Goal: Information Seeking & Learning: Learn about a topic

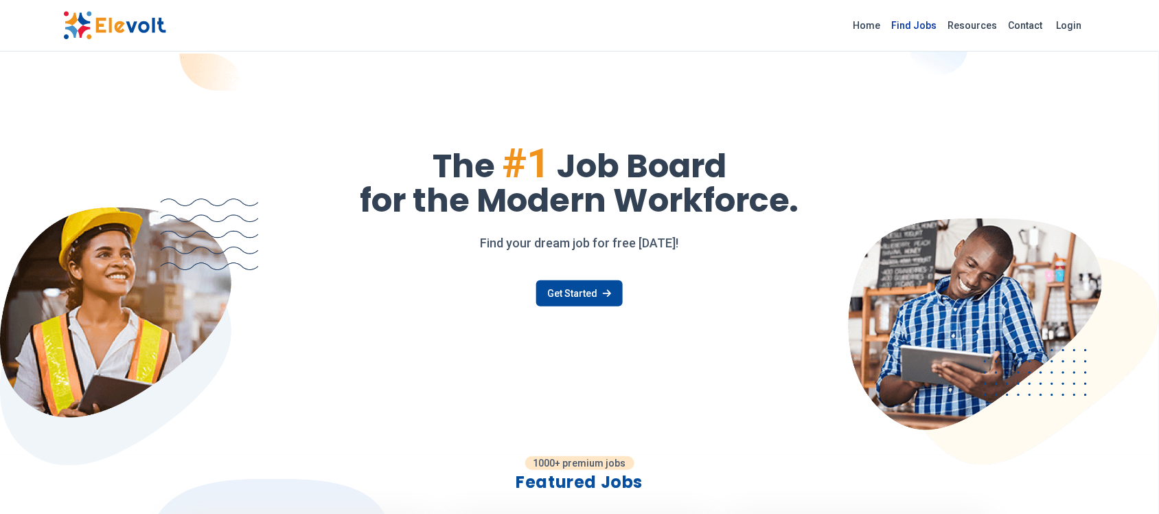
click at [920, 26] on link "Find Jobs" at bounding box center [915, 25] width 56 height 22
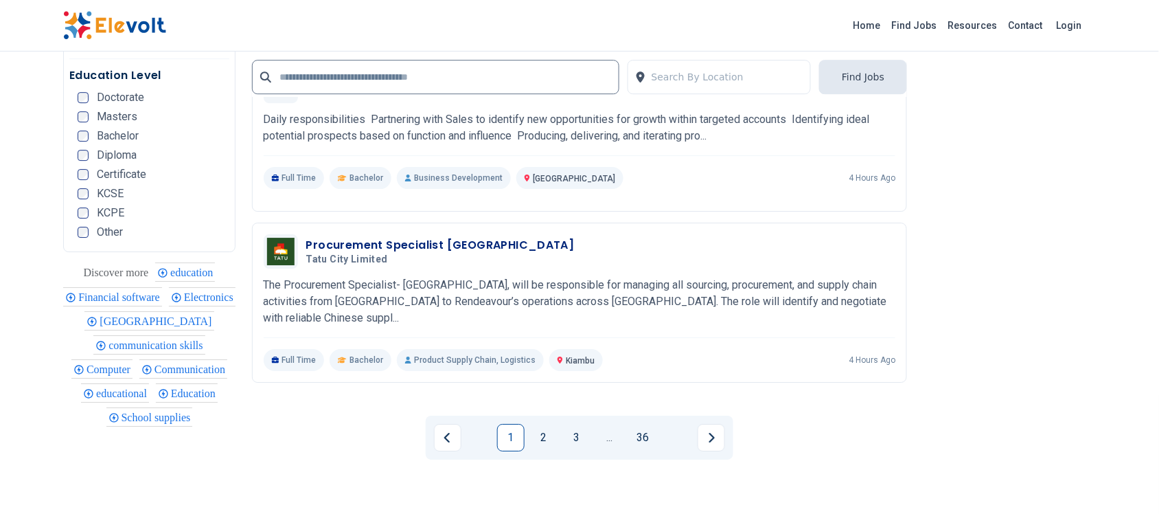
scroll to position [2781, 0]
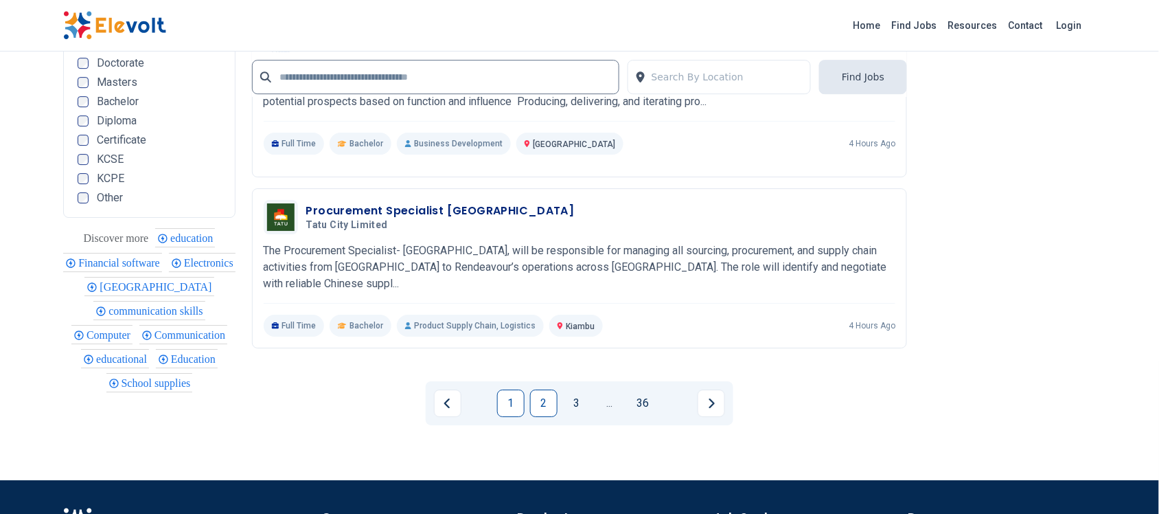
click at [539, 405] on link "2" at bounding box center [543, 402] width 27 height 27
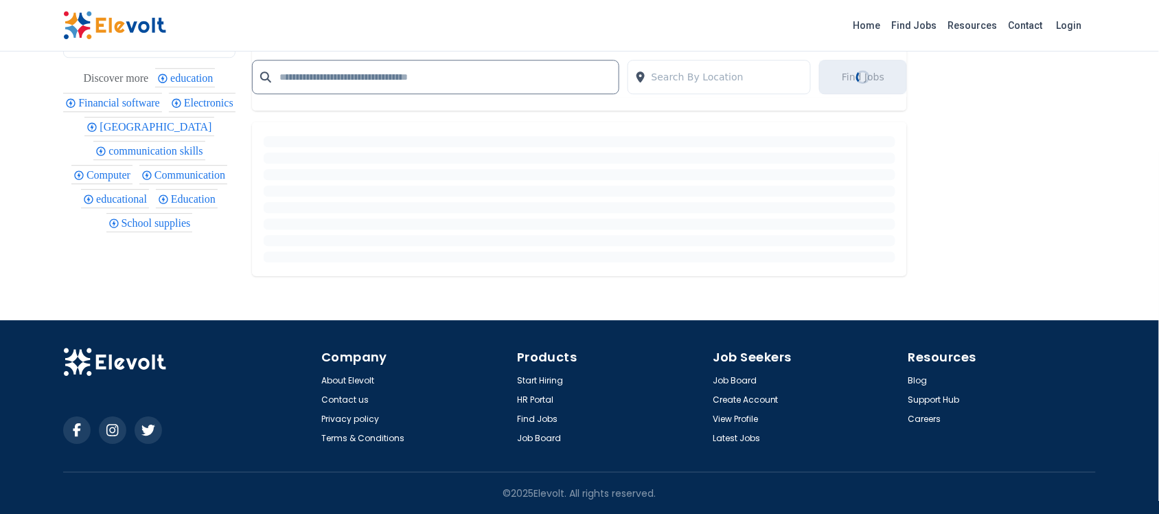
scroll to position [1209, 0]
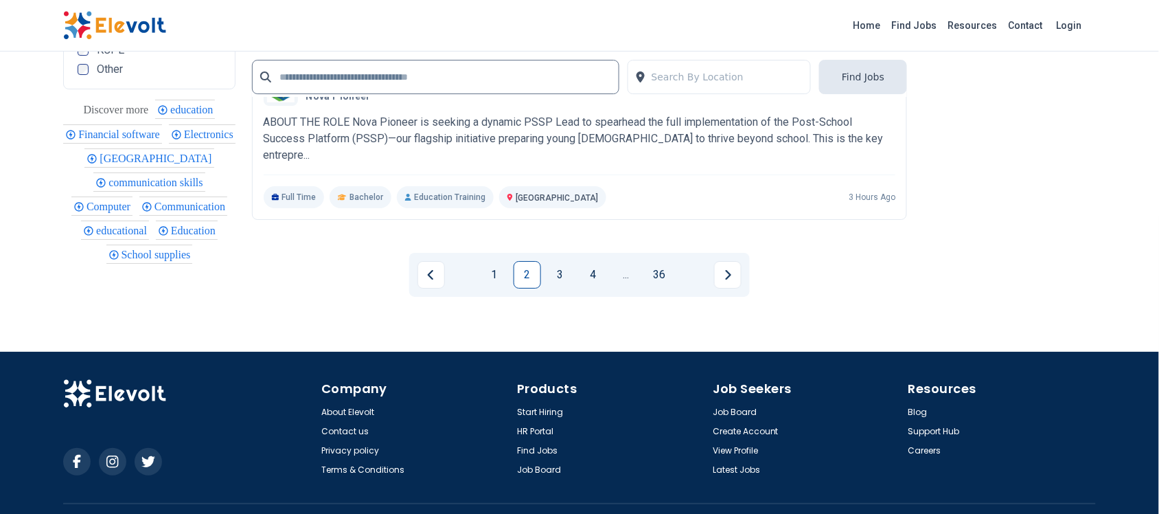
scroll to position [2940, 0]
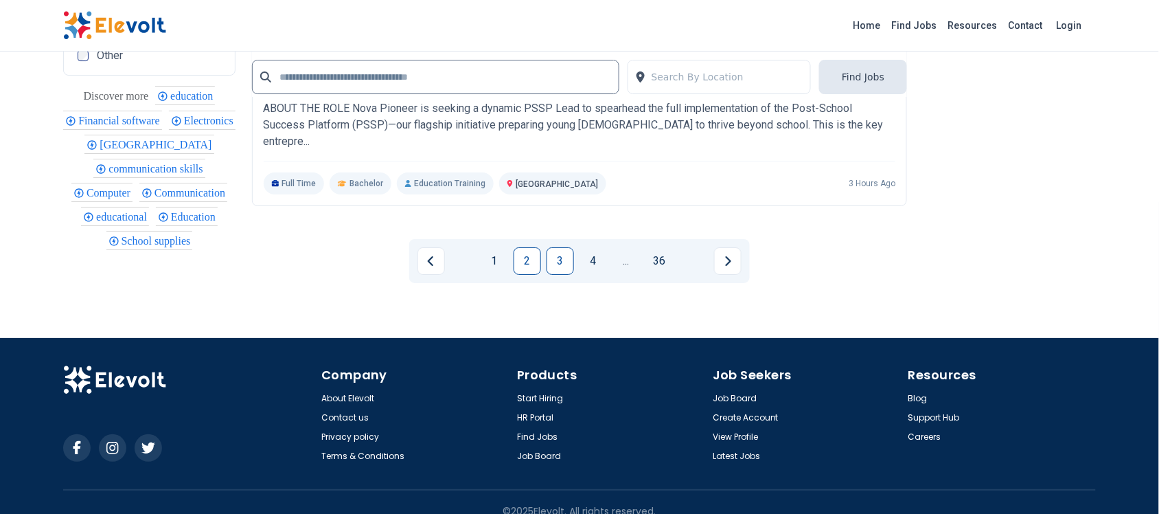
click at [557, 247] on link "3" at bounding box center [560, 260] width 27 height 27
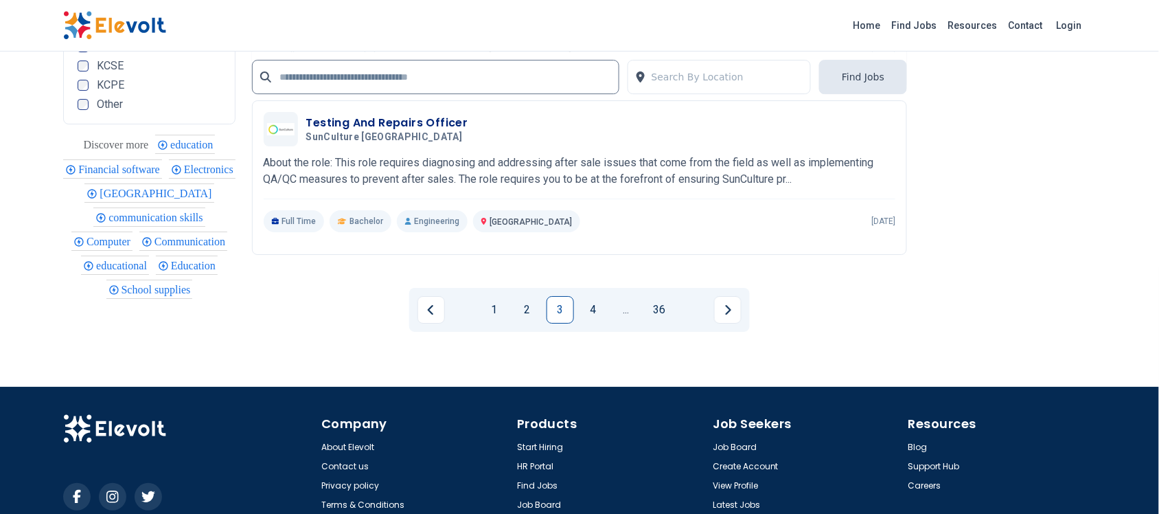
scroll to position [2871, 0]
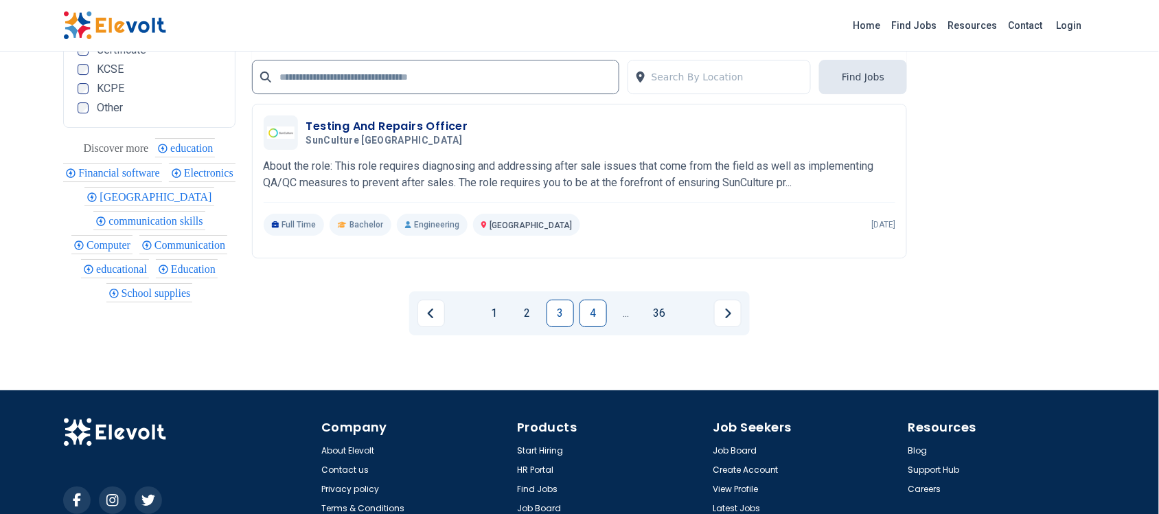
click at [591, 316] on link "4" at bounding box center [593, 312] width 27 height 27
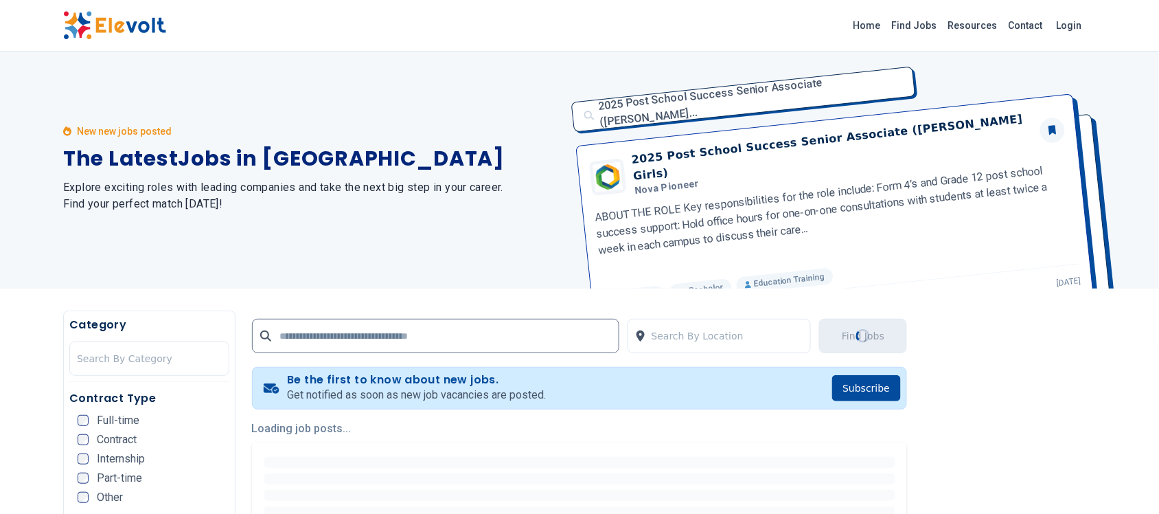
scroll to position [0, 0]
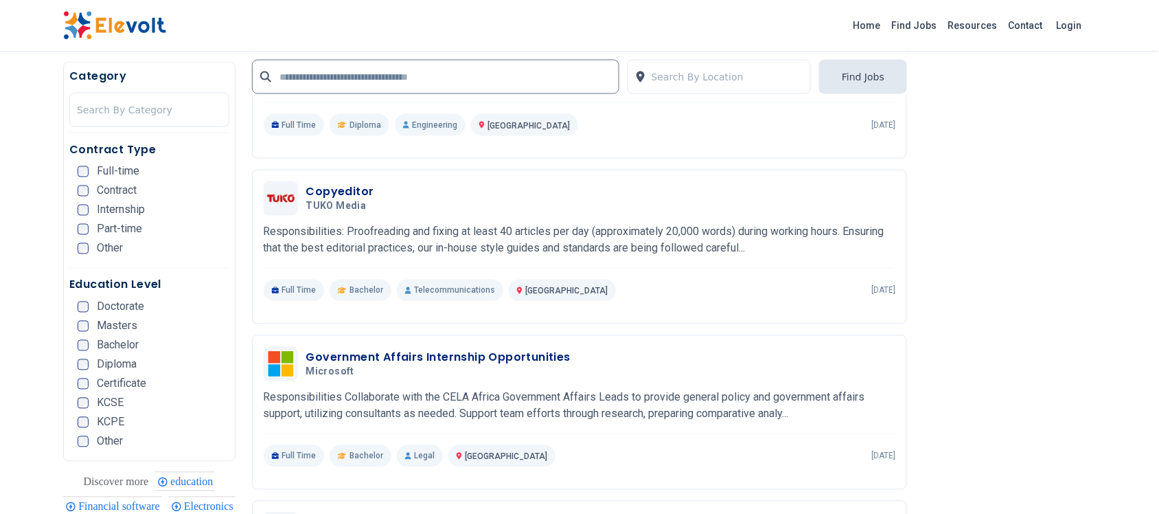
scroll to position [652, 0]
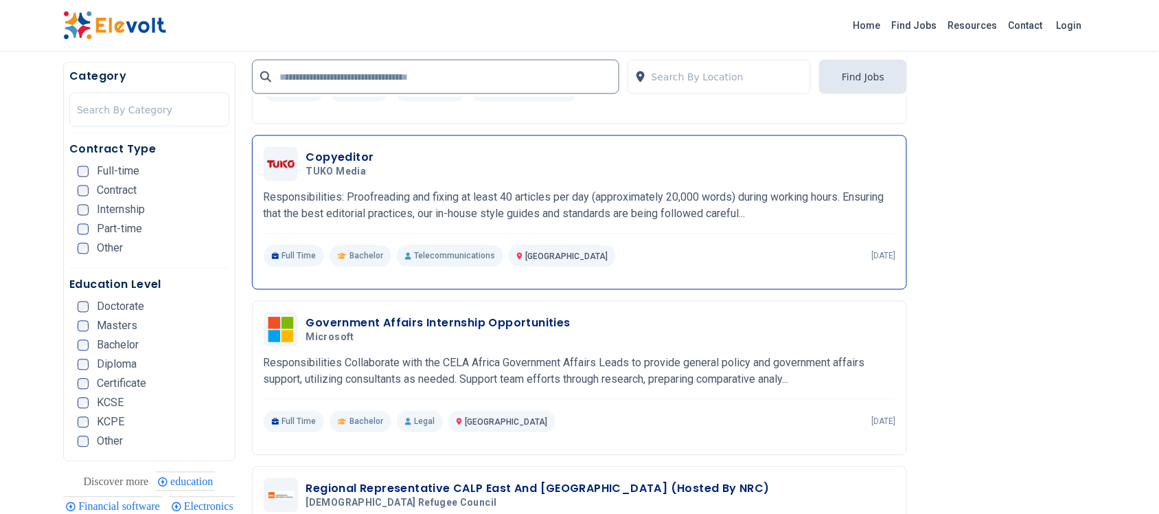
click at [347, 152] on h3 "Copyeditor" at bounding box center [340, 158] width 68 height 16
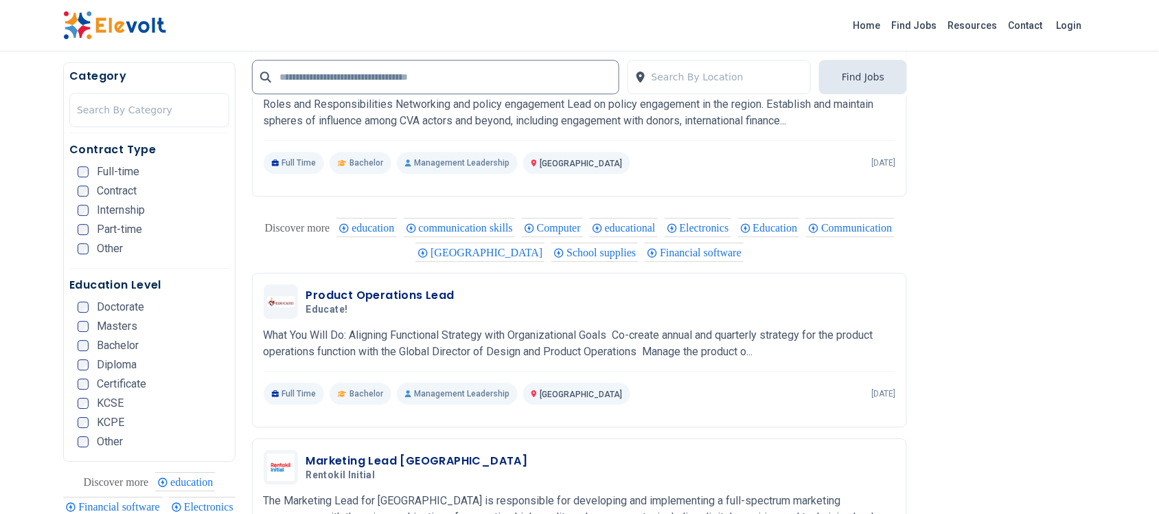
scroll to position [1099, 0]
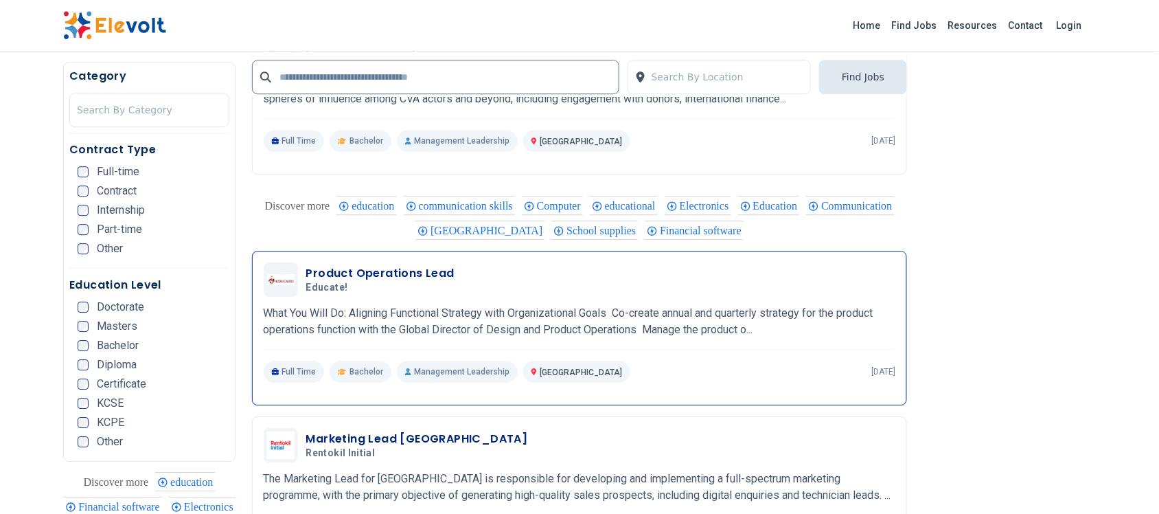
click at [383, 270] on h3 "Product Operations Lead" at bounding box center [380, 273] width 148 height 16
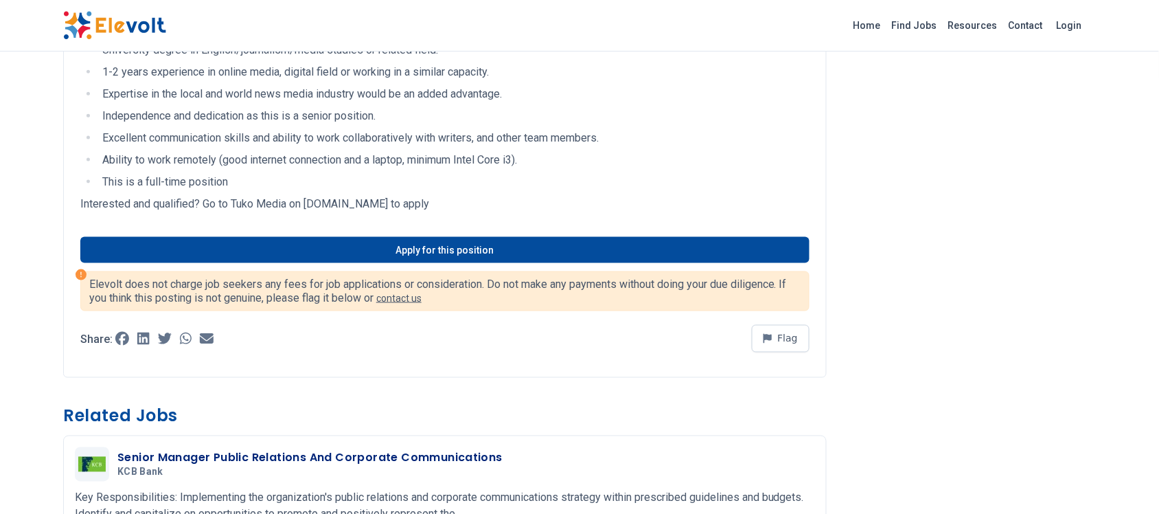
scroll to position [481, 0]
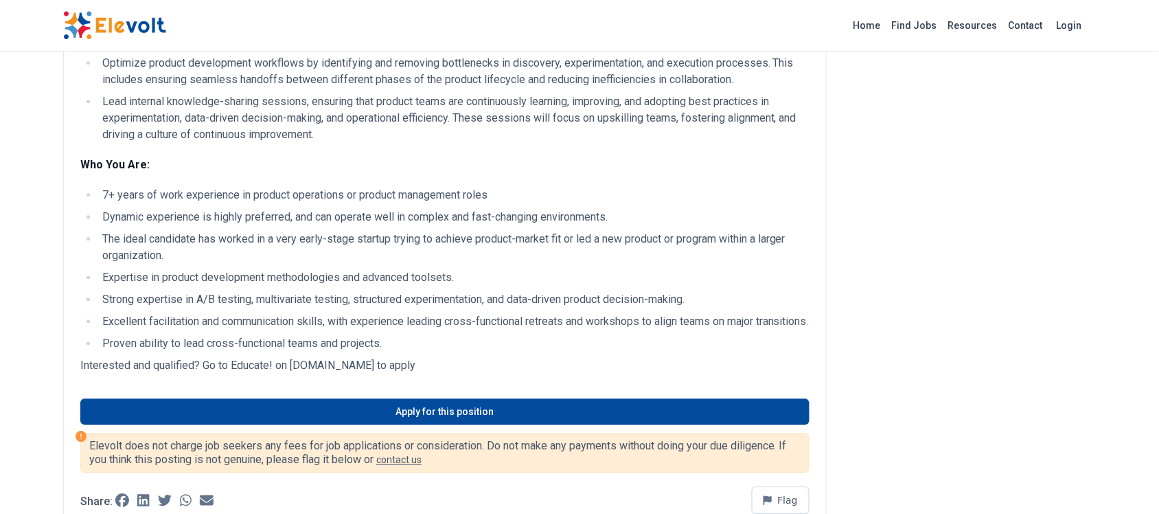
scroll to position [996, 0]
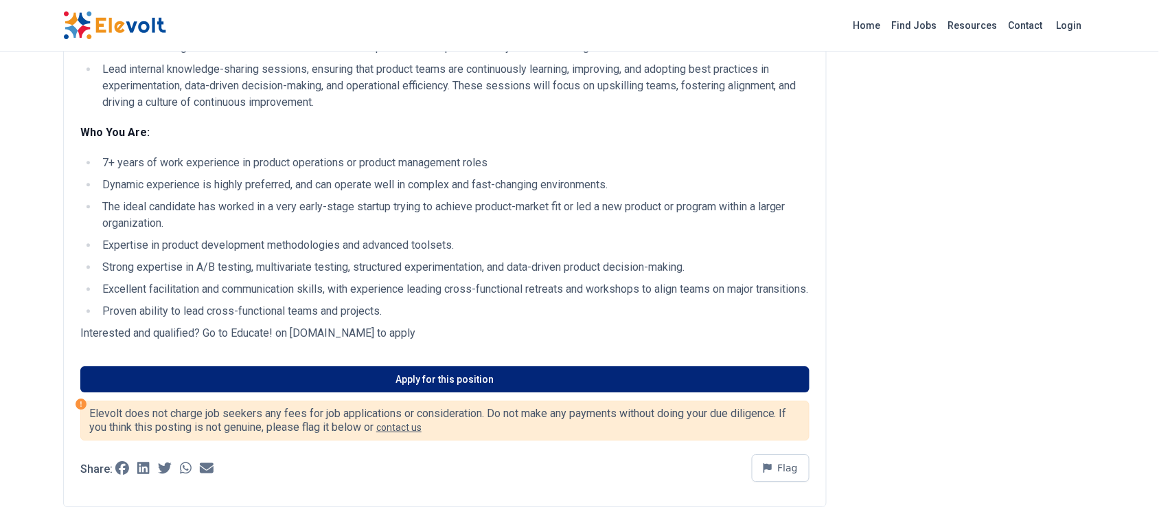
click at [483, 392] on link "Apply for this position" at bounding box center [444, 379] width 729 height 26
